Goal: Task Accomplishment & Management: Manage account settings

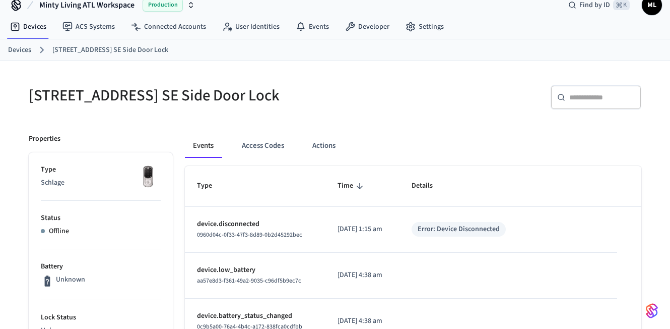
scroll to position [14, 0]
click at [10, 51] on link "Devices" at bounding box center [19, 50] width 23 height 11
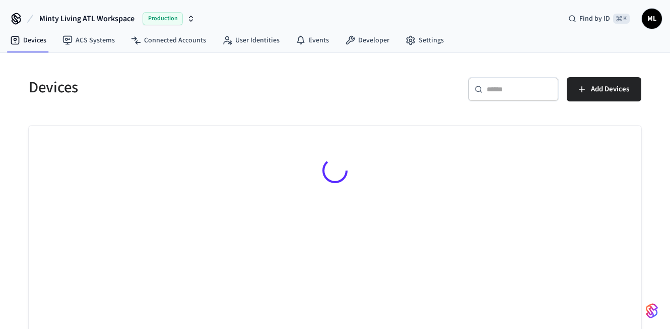
click at [526, 86] on input "text" at bounding box center [519, 89] width 65 height 10
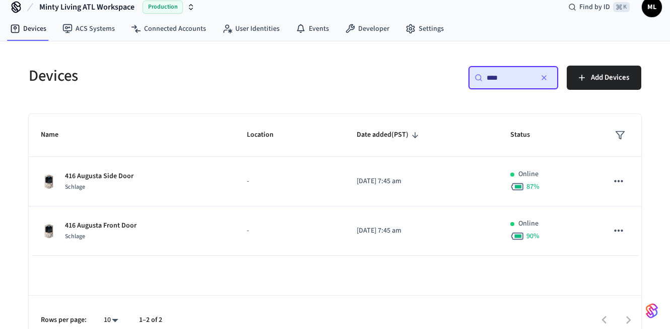
scroll to position [27, 0]
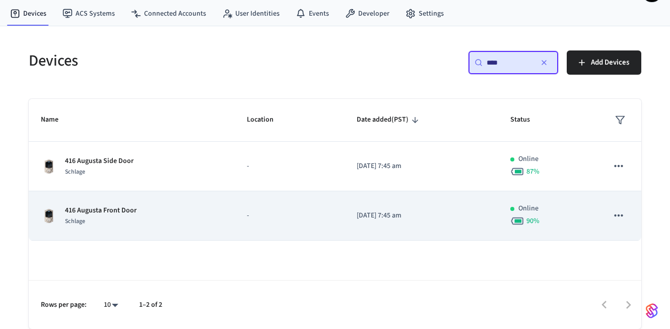
type input "***"
click at [298, 208] on td "-" at bounding box center [290, 215] width 110 height 49
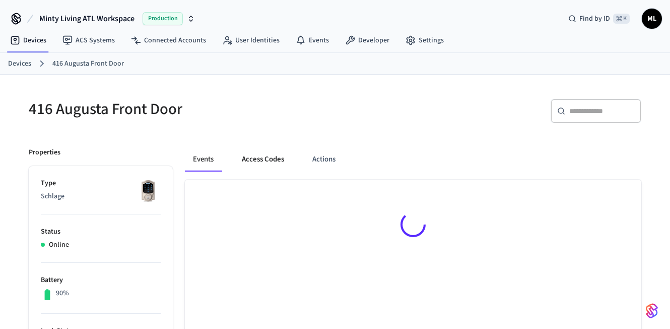
click at [273, 156] on button "Access Codes" at bounding box center [263, 159] width 58 height 24
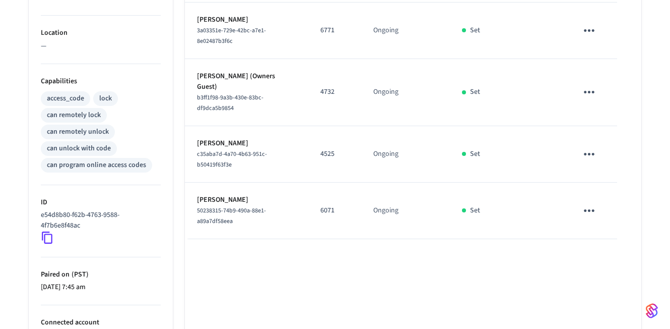
scroll to position [346, 0]
click at [329, 149] on p "4525" at bounding box center [334, 154] width 29 height 11
copy p "4525"
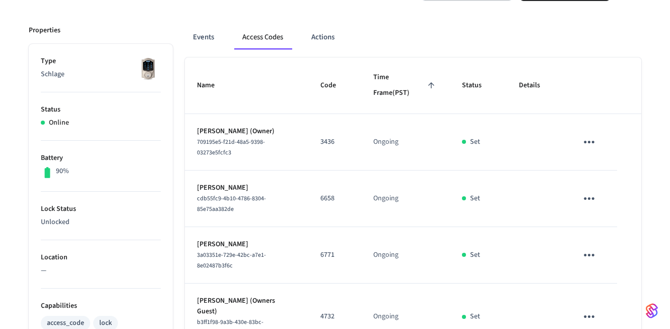
scroll to position [0, 0]
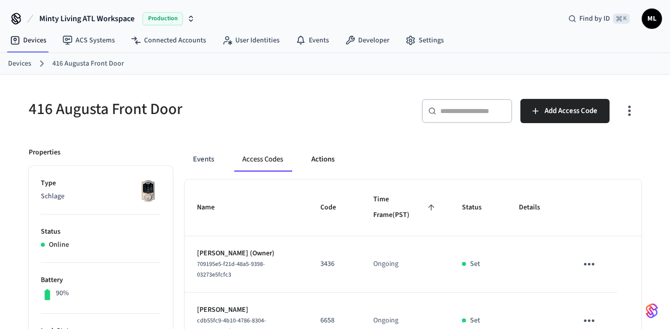
click at [315, 166] on button "Actions" at bounding box center [322, 159] width 39 height 24
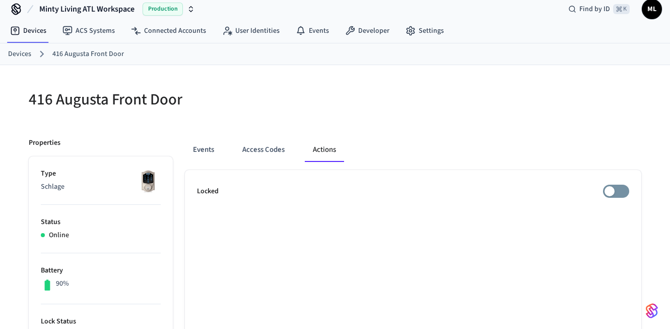
scroll to position [12, 0]
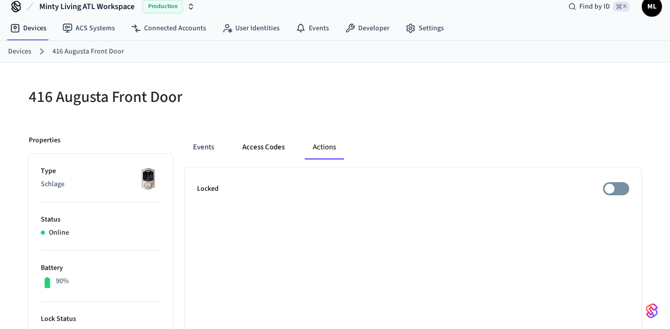
click at [273, 159] on button "Access Codes" at bounding box center [263, 147] width 58 height 24
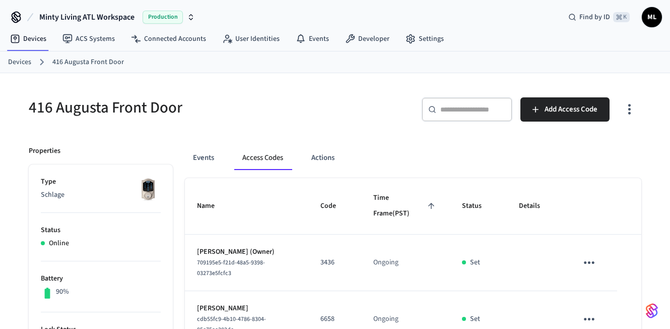
scroll to position [2, 0]
click at [20, 61] on link "Devices" at bounding box center [19, 61] width 23 height 11
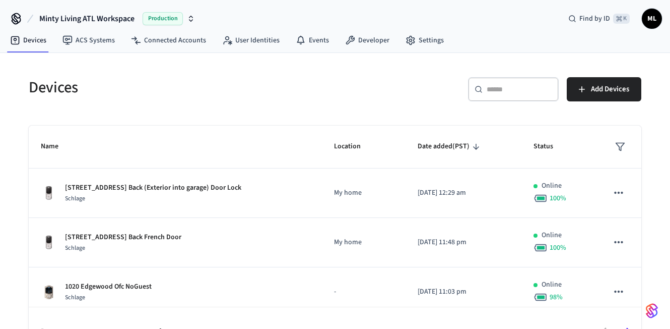
click at [505, 89] on input "text" at bounding box center [519, 89] width 65 height 10
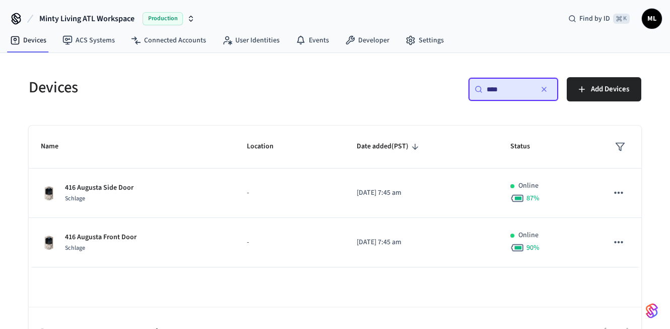
type input "***"
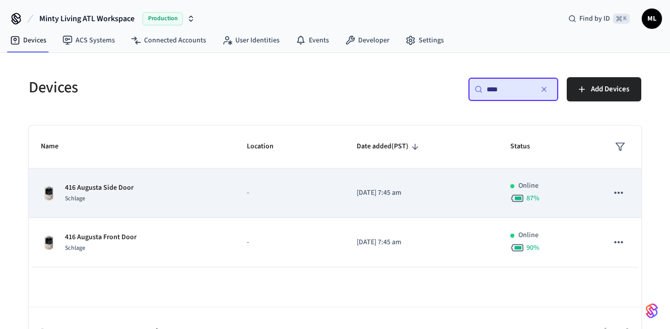
click at [298, 199] on td "-" at bounding box center [290, 192] width 110 height 49
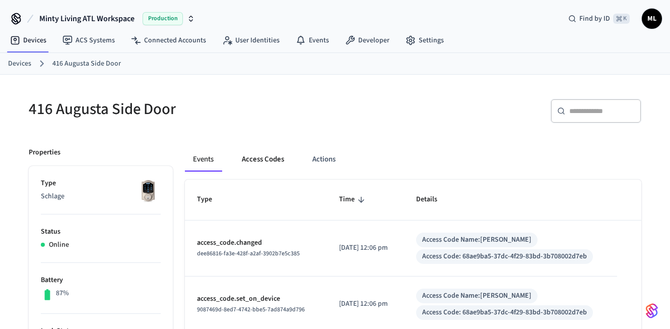
click at [266, 160] on button "Access Codes" at bounding box center [263, 159] width 58 height 24
